Goal: Task Accomplishment & Management: Use online tool/utility

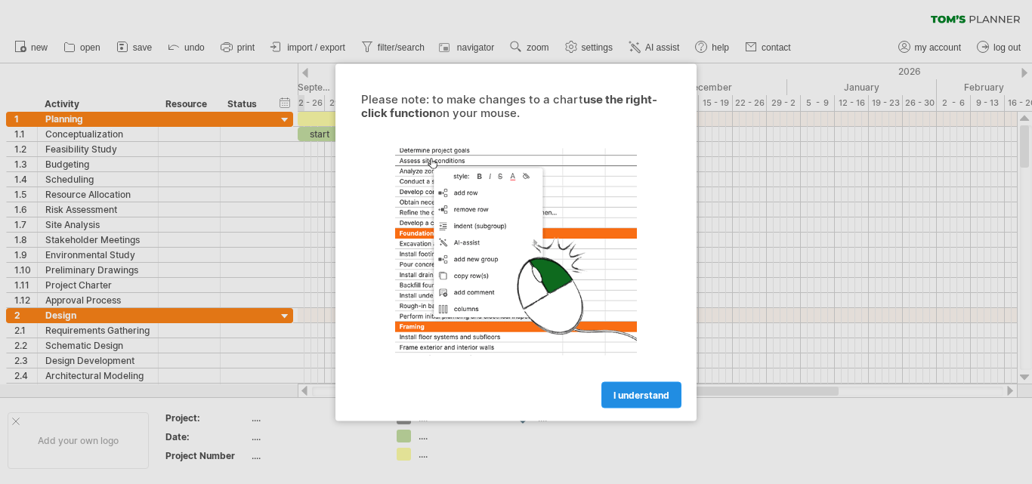
click at [629, 392] on span "I understand" at bounding box center [642, 394] width 56 height 11
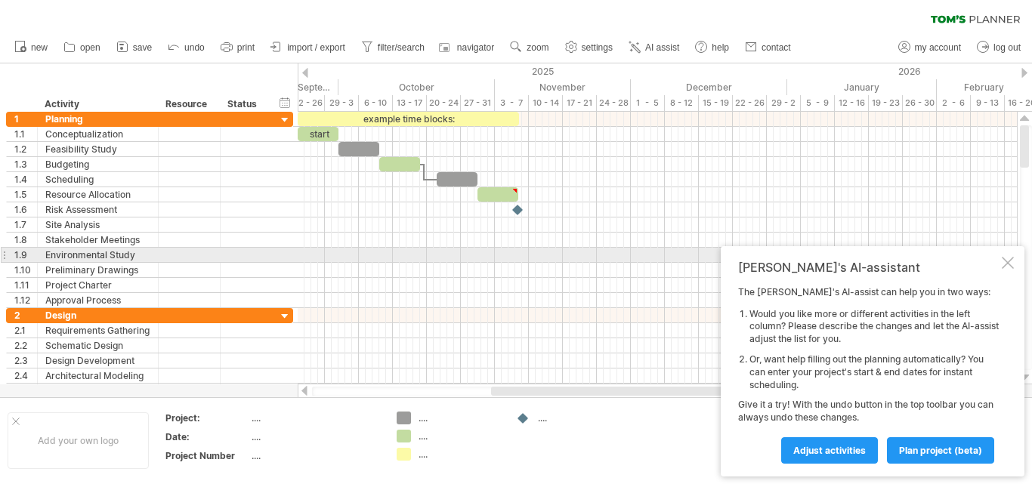
click at [1013, 261] on div at bounding box center [1008, 263] width 12 height 12
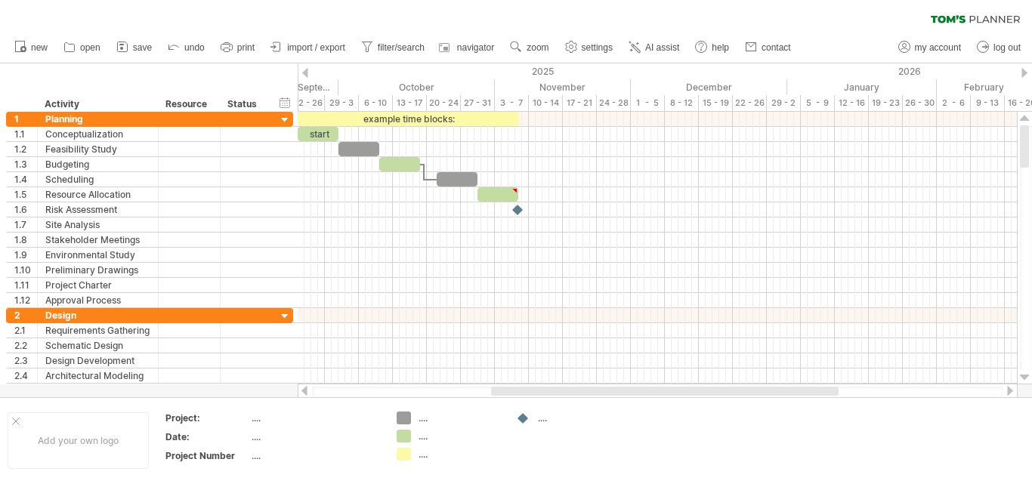
drag, startPoint x: 1026, startPoint y: 144, endPoint x: 1031, endPoint y: -38, distance: 181.4
click at [1031, 0] on html "progress(100%) Trying to reach [DOMAIN_NAME] Connected again... 0% clear filter…" at bounding box center [516, 243] width 1032 height 487
click at [294, 51] on span "import / export" at bounding box center [316, 47] width 58 height 11
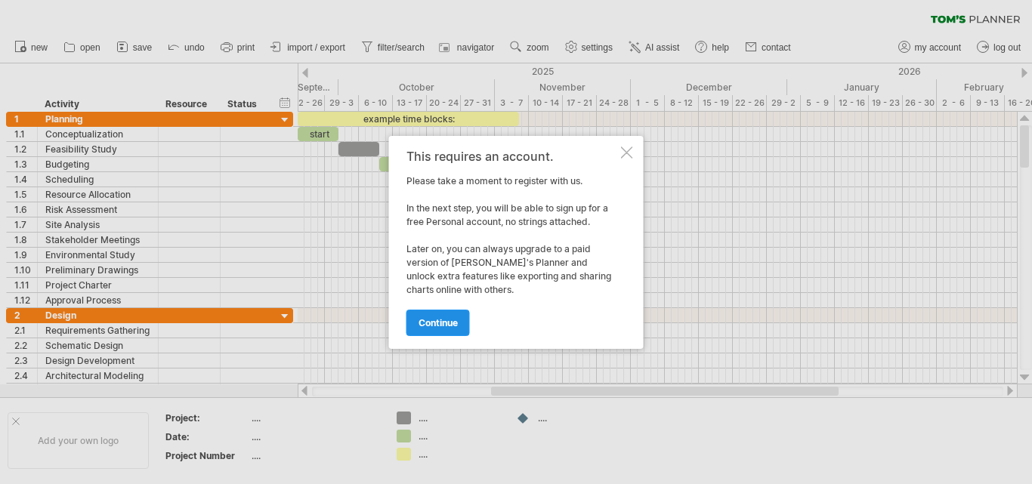
click at [460, 317] on link "continue" at bounding box center [438, 323] width 63 height 26
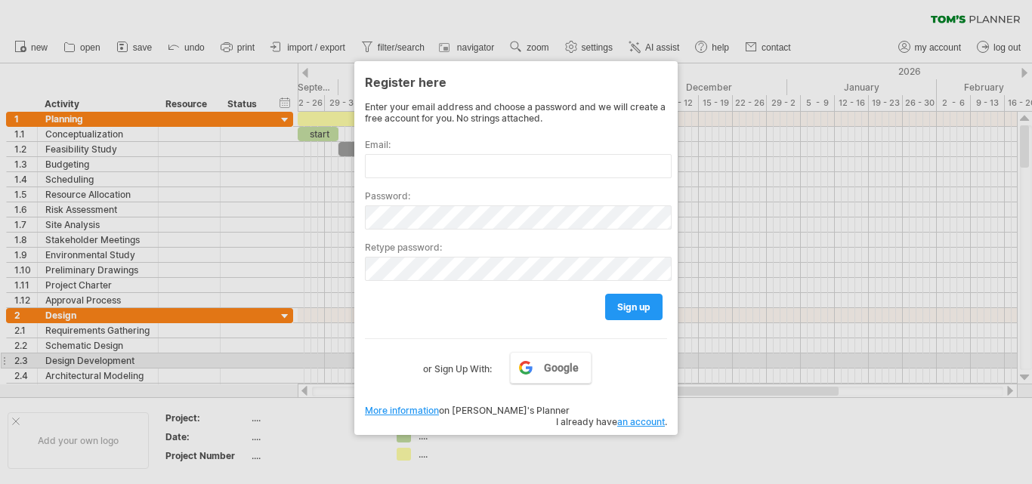
click at [467, 367] on label "or Sign Up With:" at bounding box center [457, 365] width 69 height 26
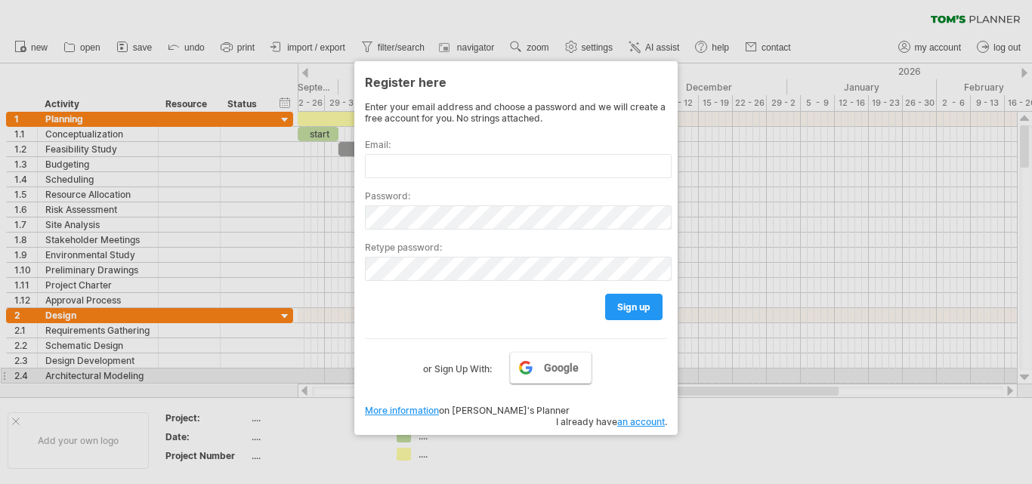
click at [574, 371] on span "Google" at bounding box center [561, 368] width 35 height 12
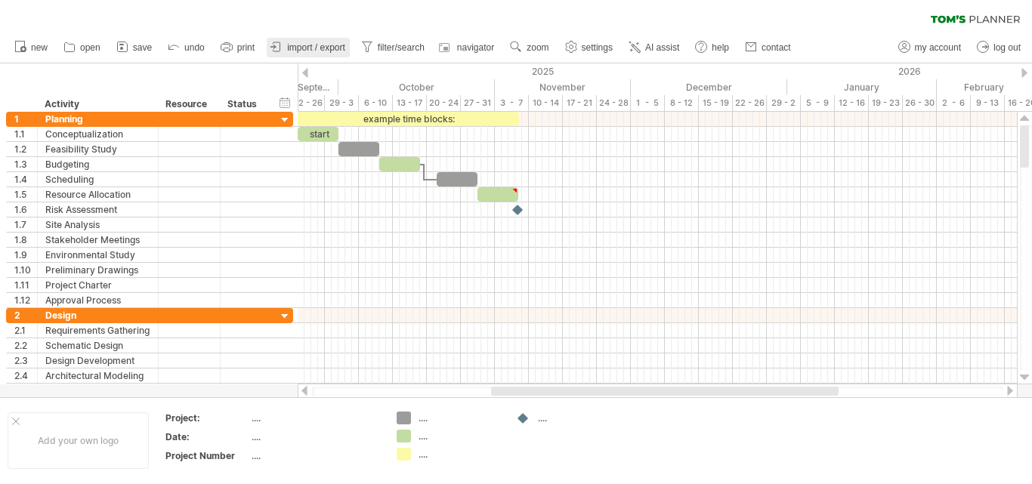
click at [310, 54] on link "import / export" at bounding box center [308, 48] width 83 height 20
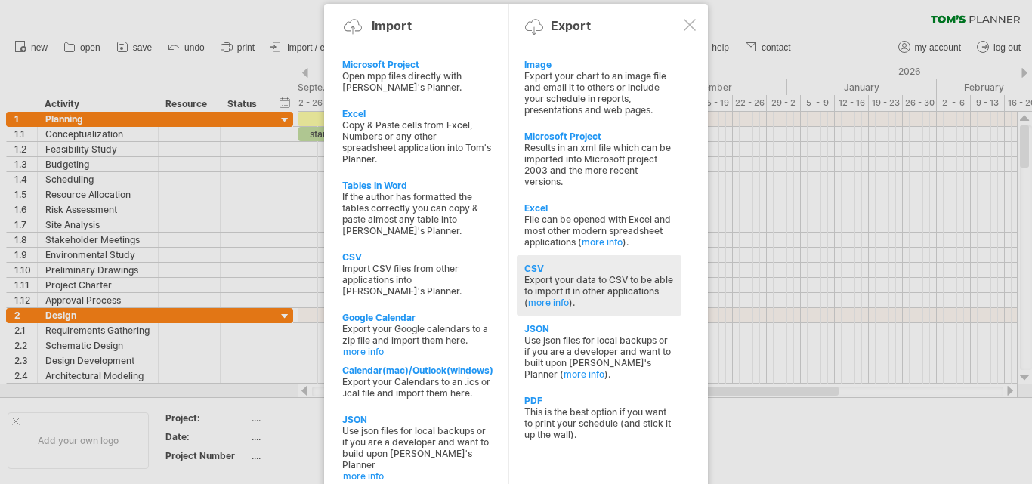
click at [532, 266] on div "CSV" at bounding box center [599, 268] width 150 height 11
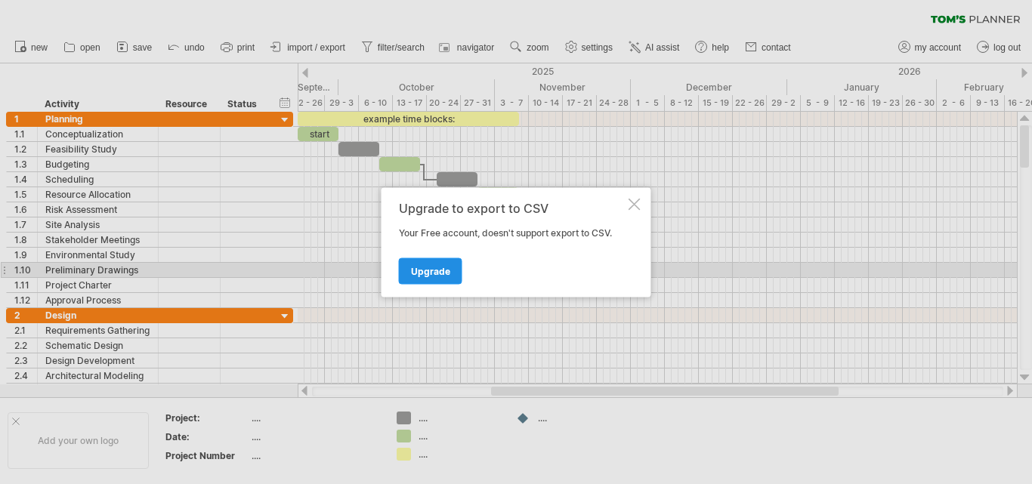
click at [442, 276] on span "Upgrade" at bounding box center [430, 270] width 39 height 11
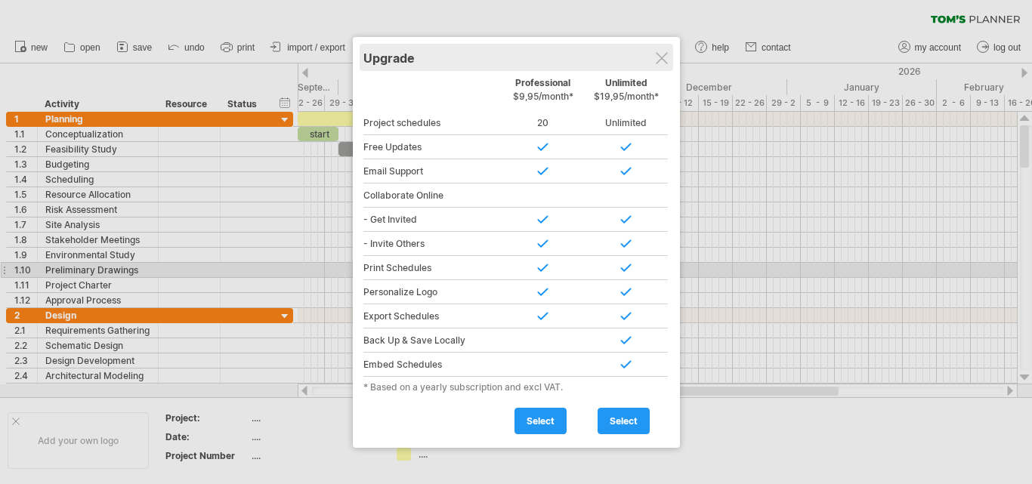
click at [668, 60] on div "Upgrade" at bounding box center [516, 57] width 306 height 27
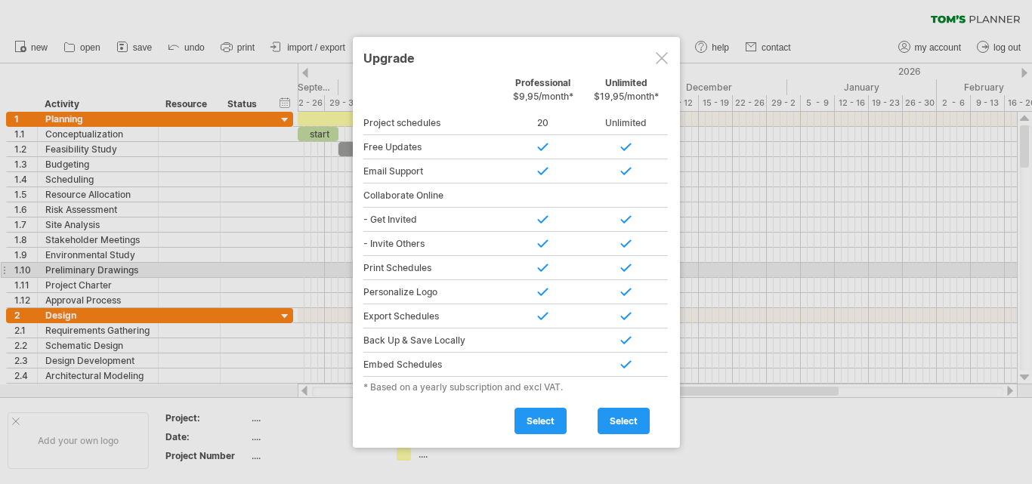
click at [660, 61] on div at bounding box center [662, 58] width 12 height 12
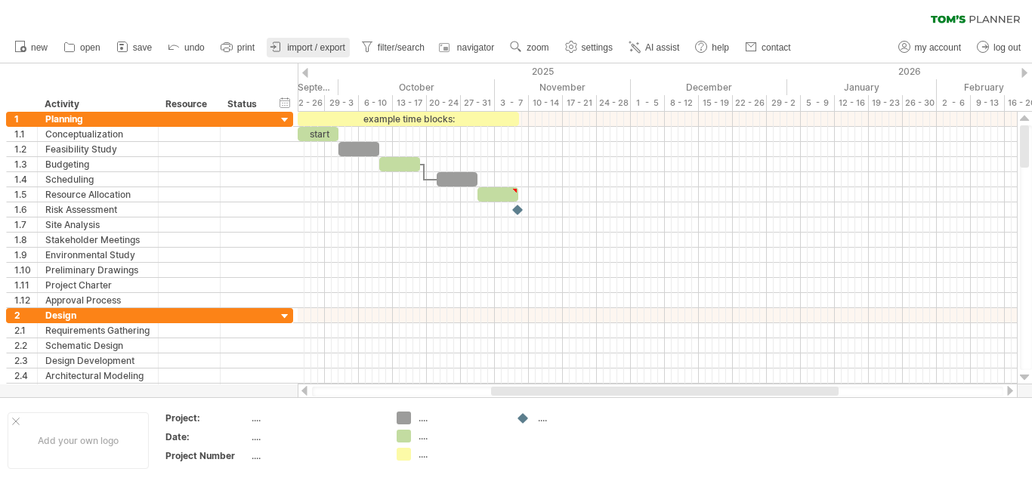
click at [314, 42] on link "import / export" at bounding box center [308, 48] width 83 height 20
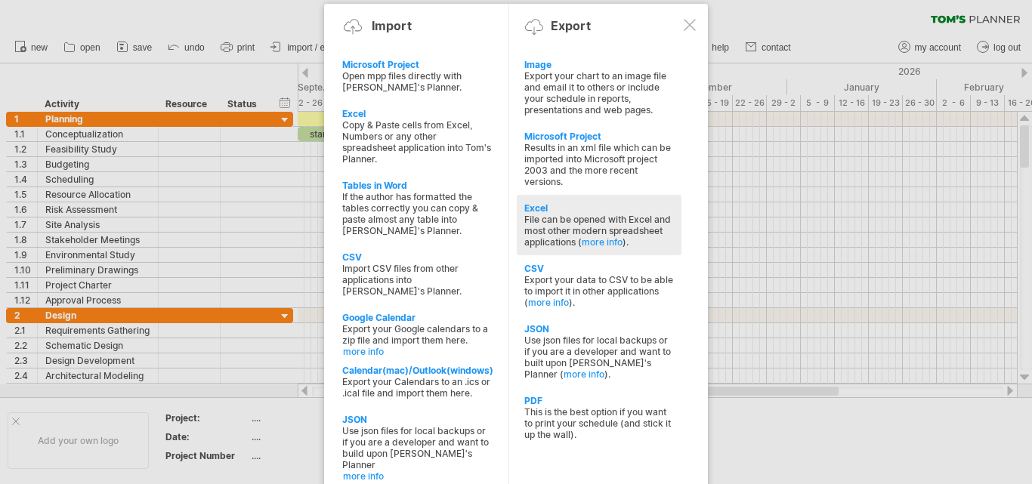
click at [560, 206] on div "Excel" at bounding box center [599, 208] width 150 height 11
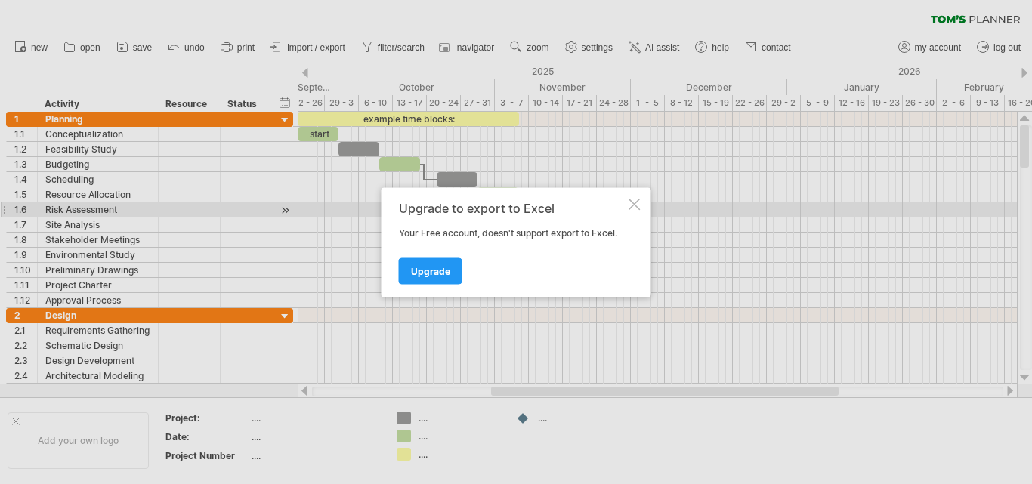
click at [629, 210] on div "Upgrade to export to Excel Your Free account, doesn't support export to Excel. …" at bounding box center [517, 242] width 270 height 110
click at [636, 204] on div at bounding box center [635, 204] width 12 height 12
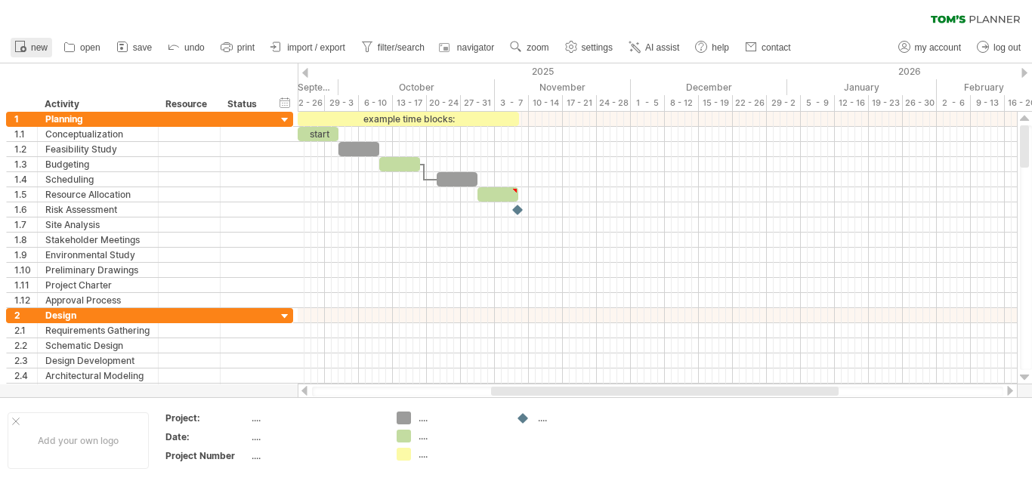
click at [20, 49] on circle at bounding box center [23, 49] width 6 height 6
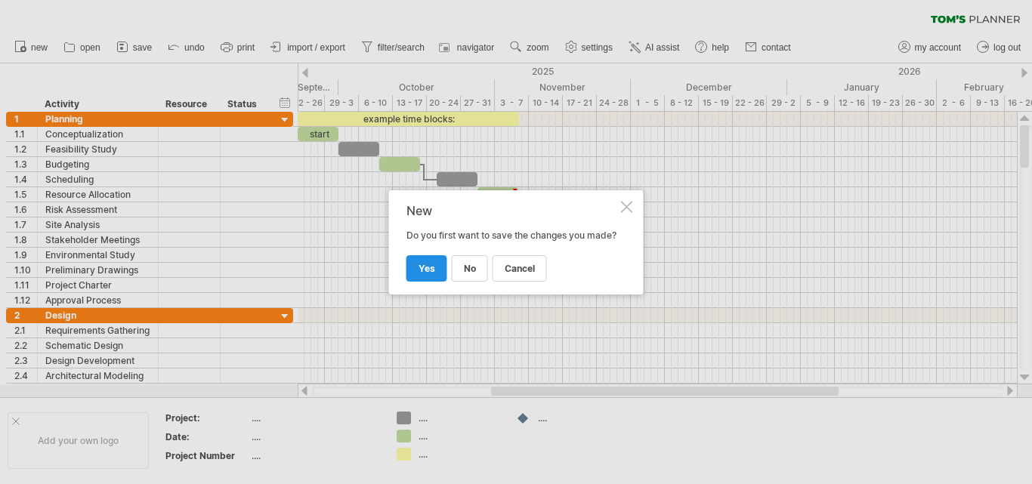
click at [444, 273] on link "yes" at bounding box center [427, 268] width 41 height 26
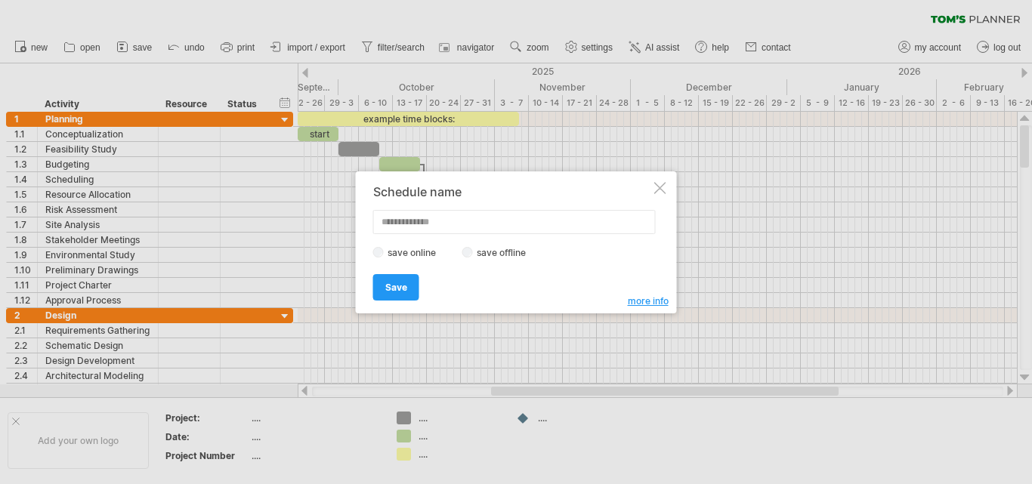
click at [487, 252] on label "save offline" at bounding box center [506, 252] width 66 height 11
click at [383, 289] on link "Save" at bounding box center [396, 287] width 46 height 26
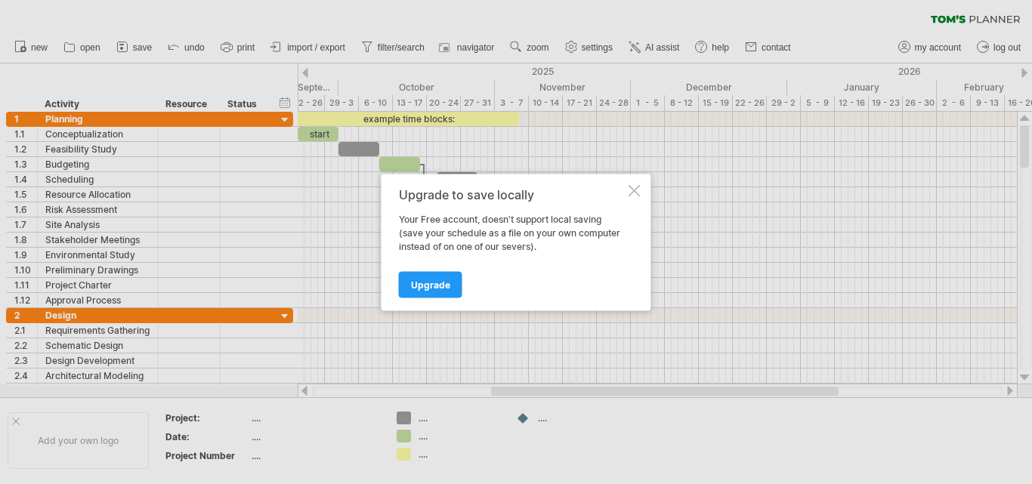
click at [636, 192] on div at bounding box center [635, 190] width 12 height 12
